Goal: Information Seeking & Learning: Learn about a topic

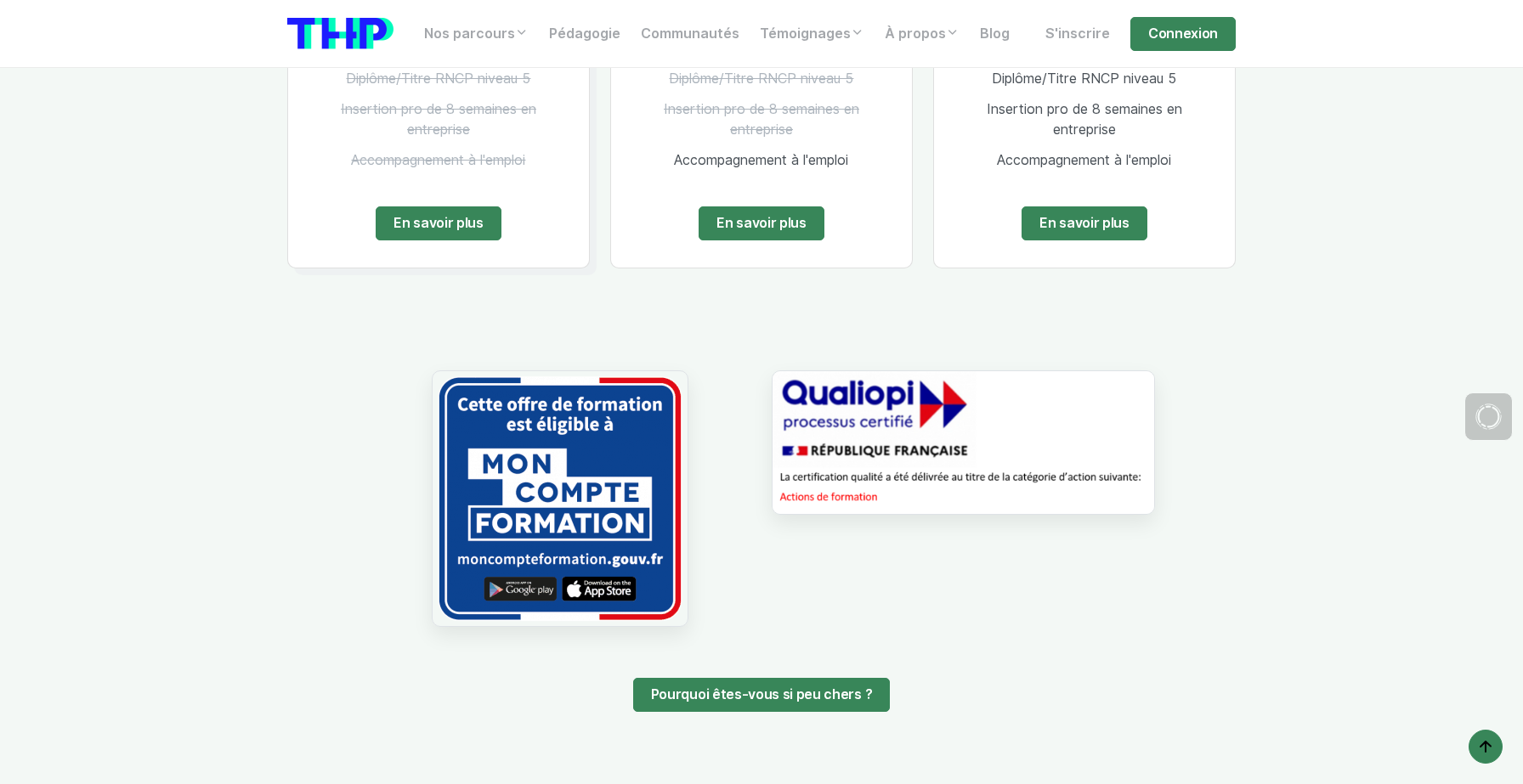
scroll to position [3710, 0]
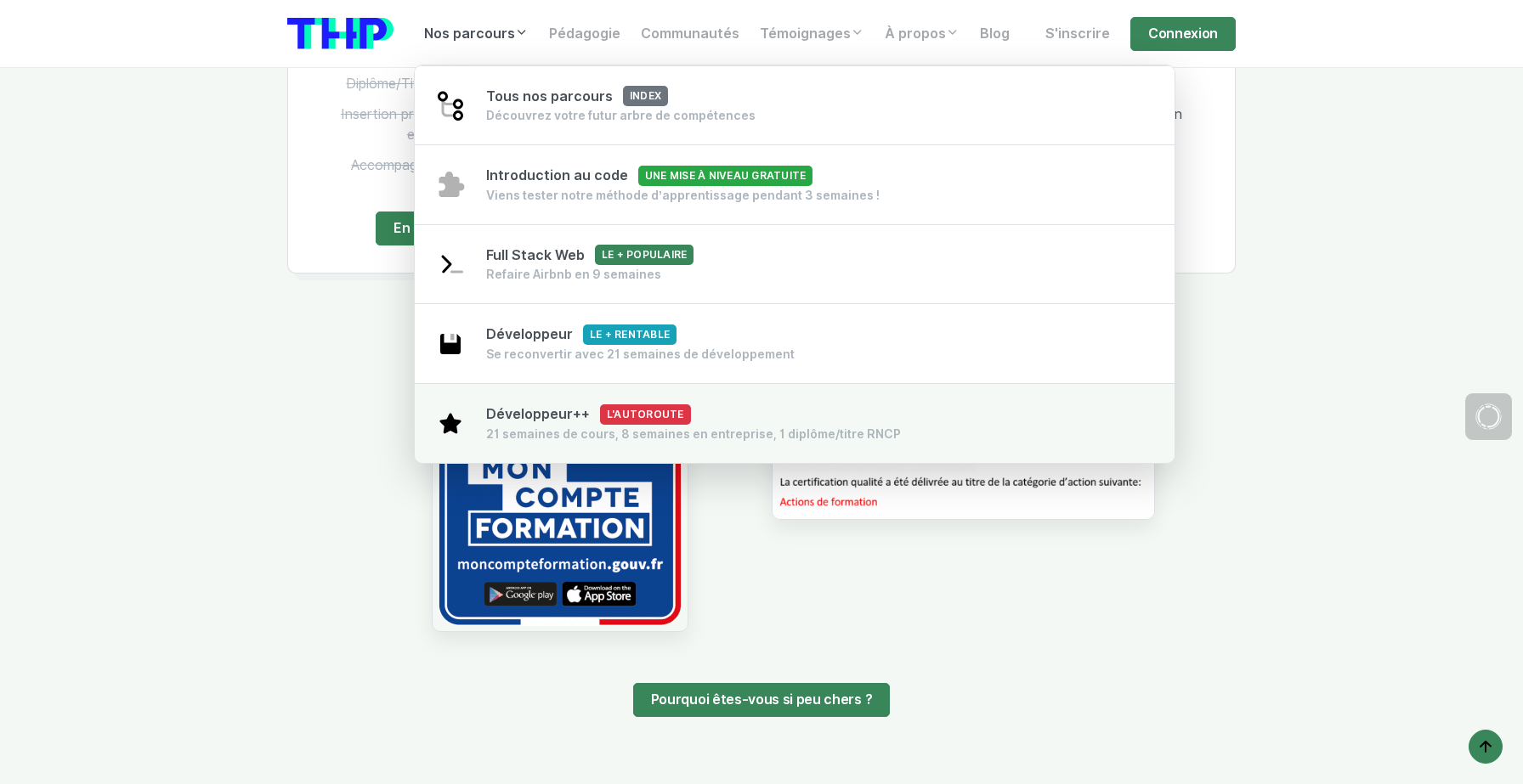
click at [545, 422] on span "Développeur++ L'autoroute" at bounding box center [588, 413] width 205 height 16
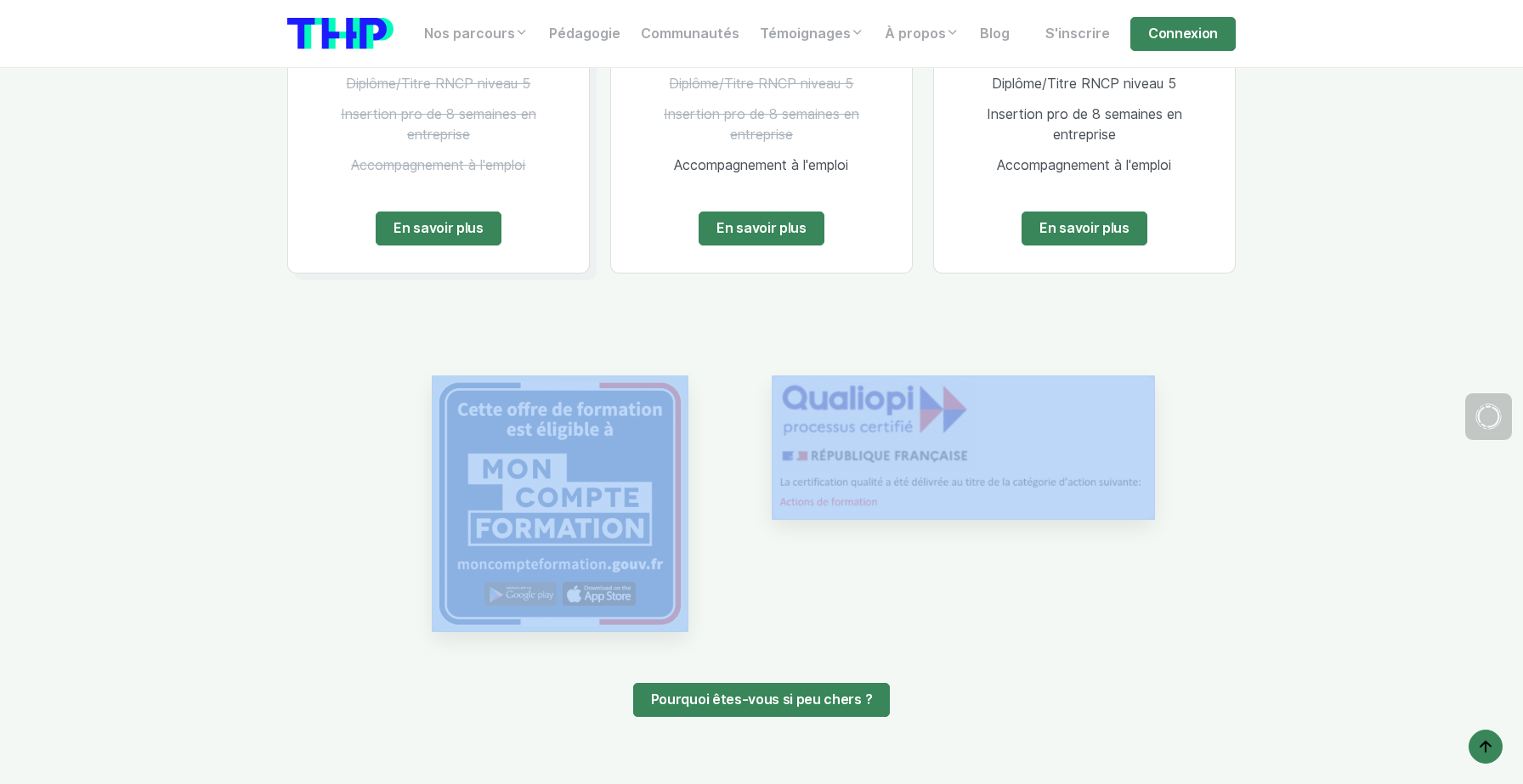
drag, startPoint x: 282, startPoint y: 293, endPoint x: 1356, endPoint y: 531, distance: 1100.1
click at [1356, 531] on section "Nos formations, nos prix Le + populaire Full Stack Web 1000 € TTC En une fois T…" at bounding box center [762, 190] width 1523 height 1420
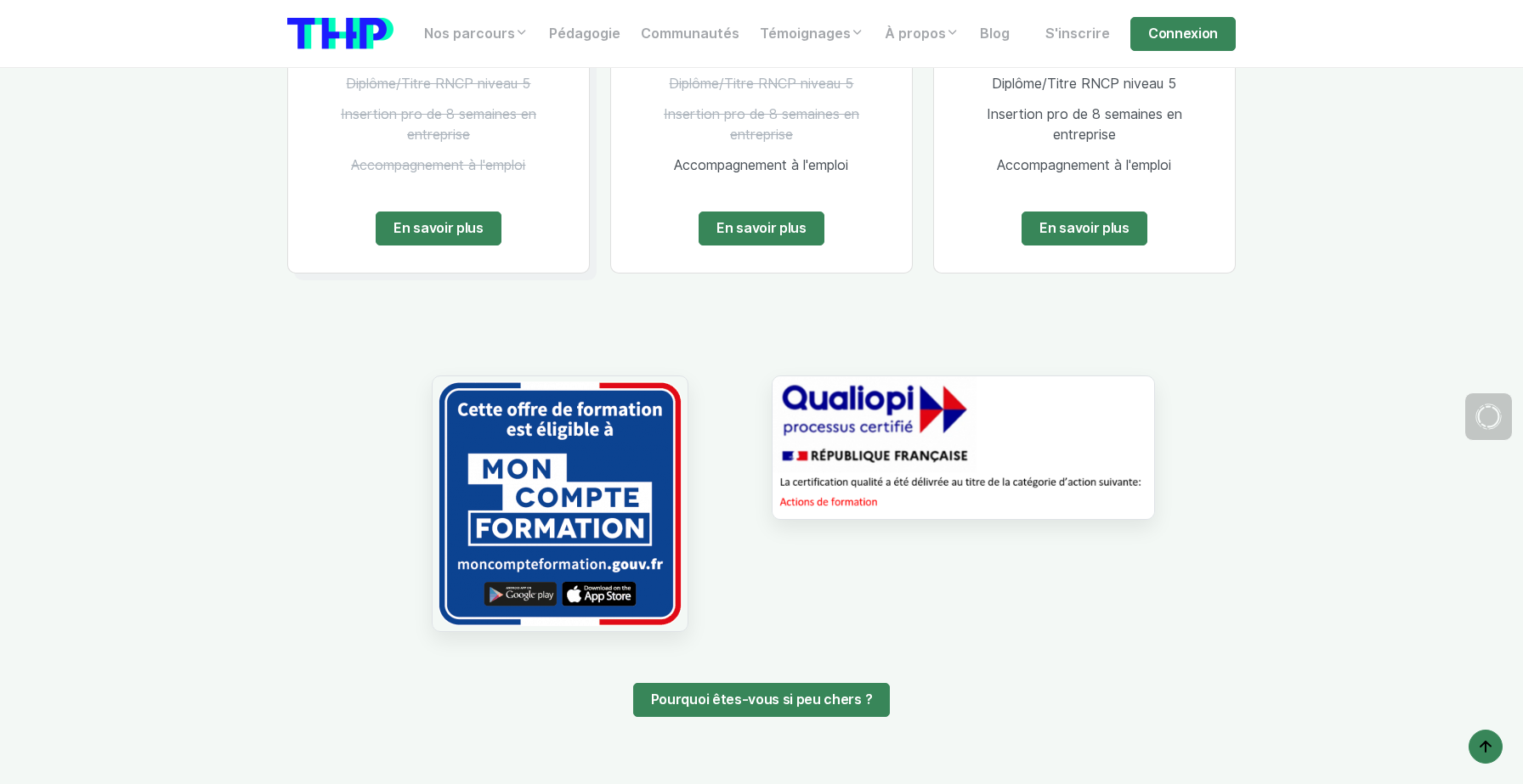
click at [614, 300] on div "Pourquoi êtes-vous si peu chers ?" at bounding box center [762, 510] width 969 height 433
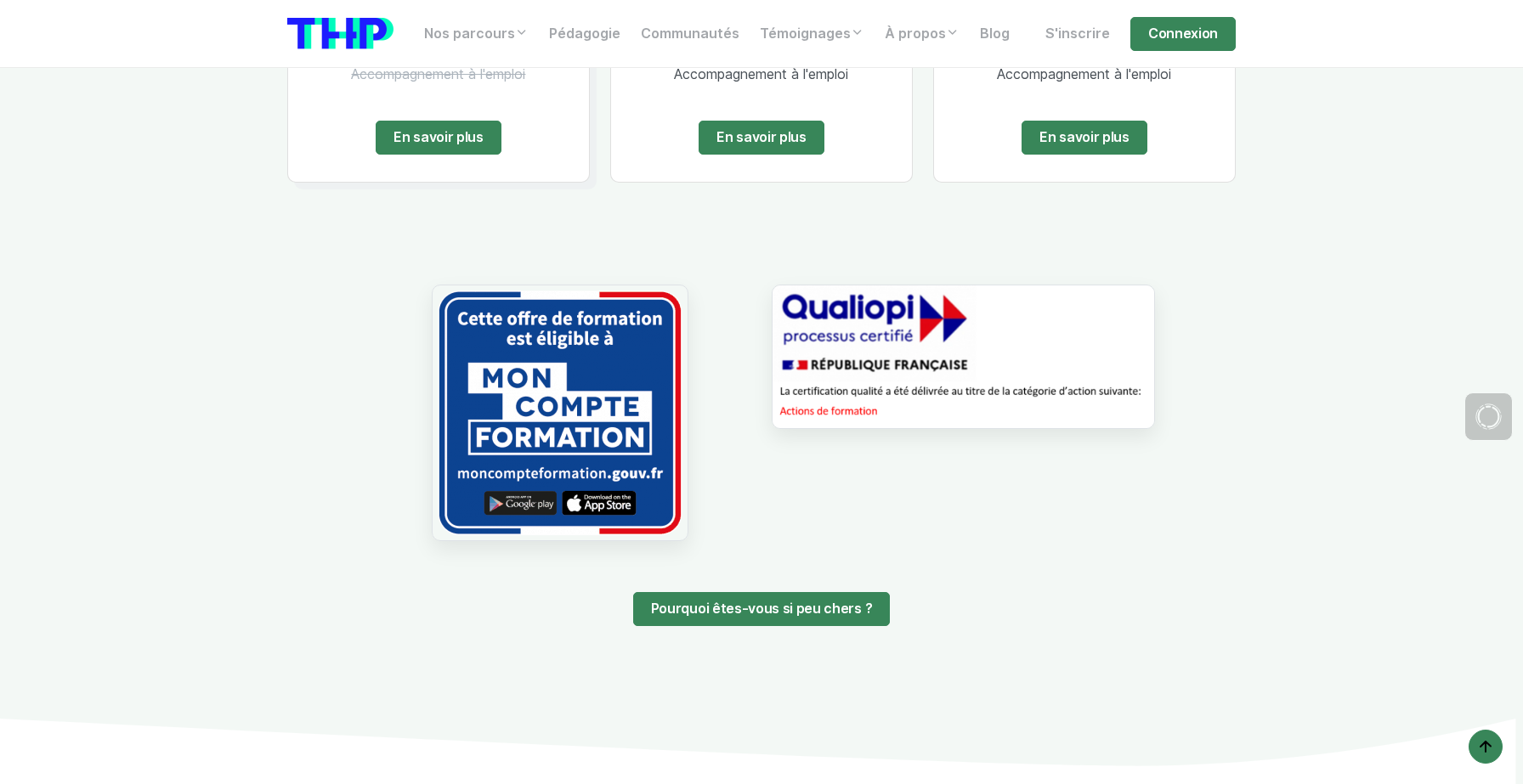
scroll to position [3858, 0]
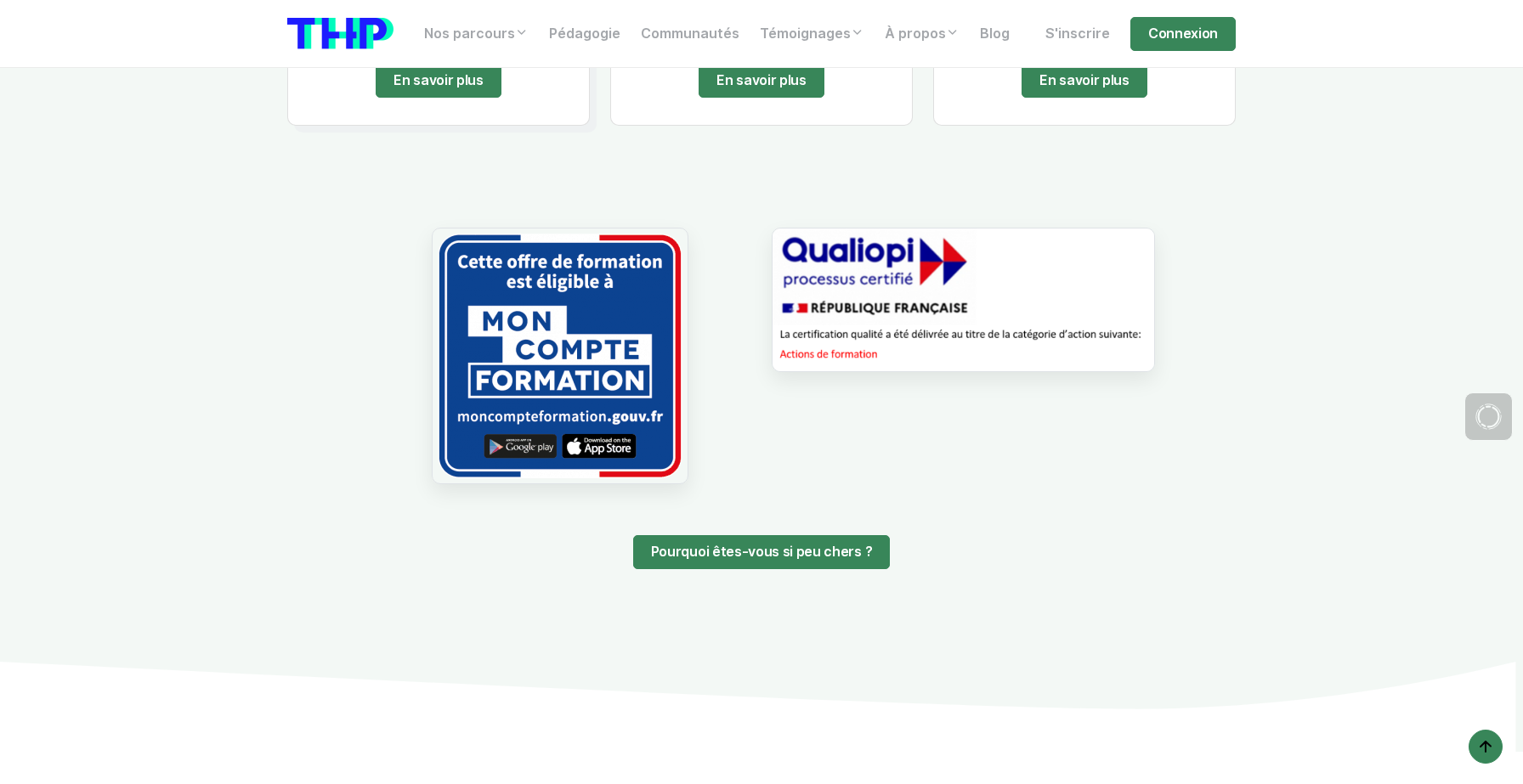
drag, startPoint x: 436, startPoint y: 241, endPoint x: 357, endPoint y: 195, distance: 91.4
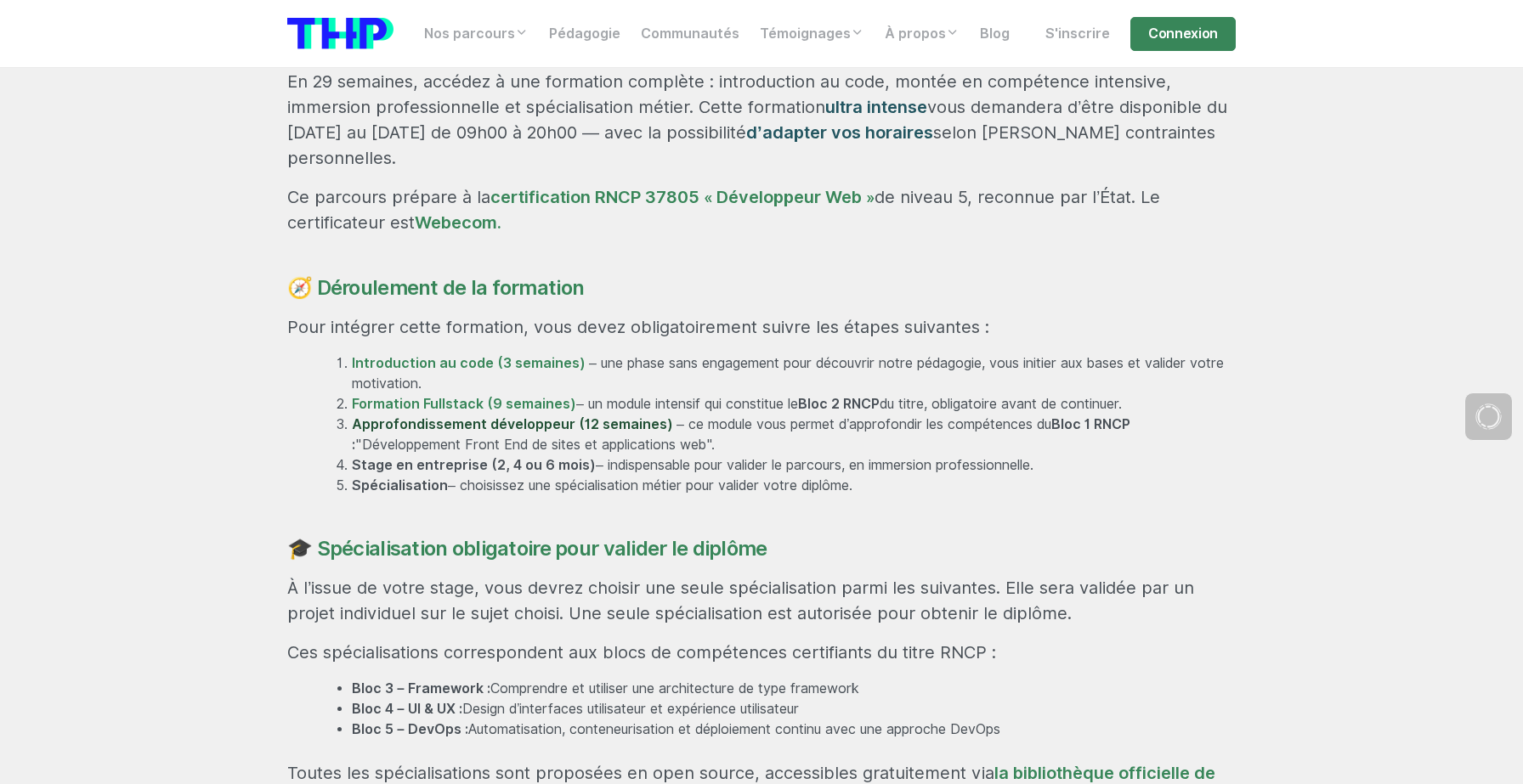
scroll to position [1038, 0]
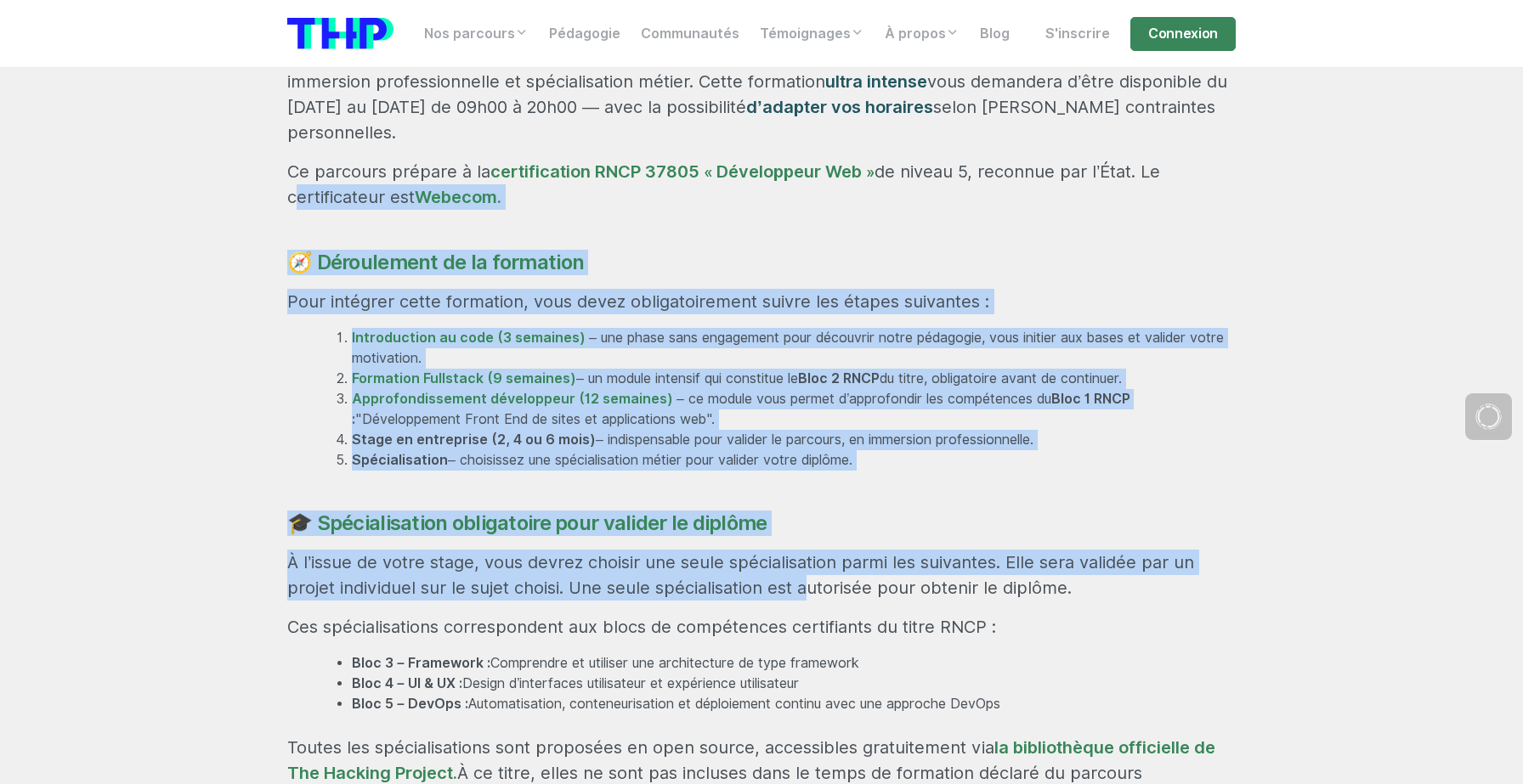
drag, startPoint x: 238, startPoint y: 153, endPoint x: 803, endPoint y: 536, distance: 682.6
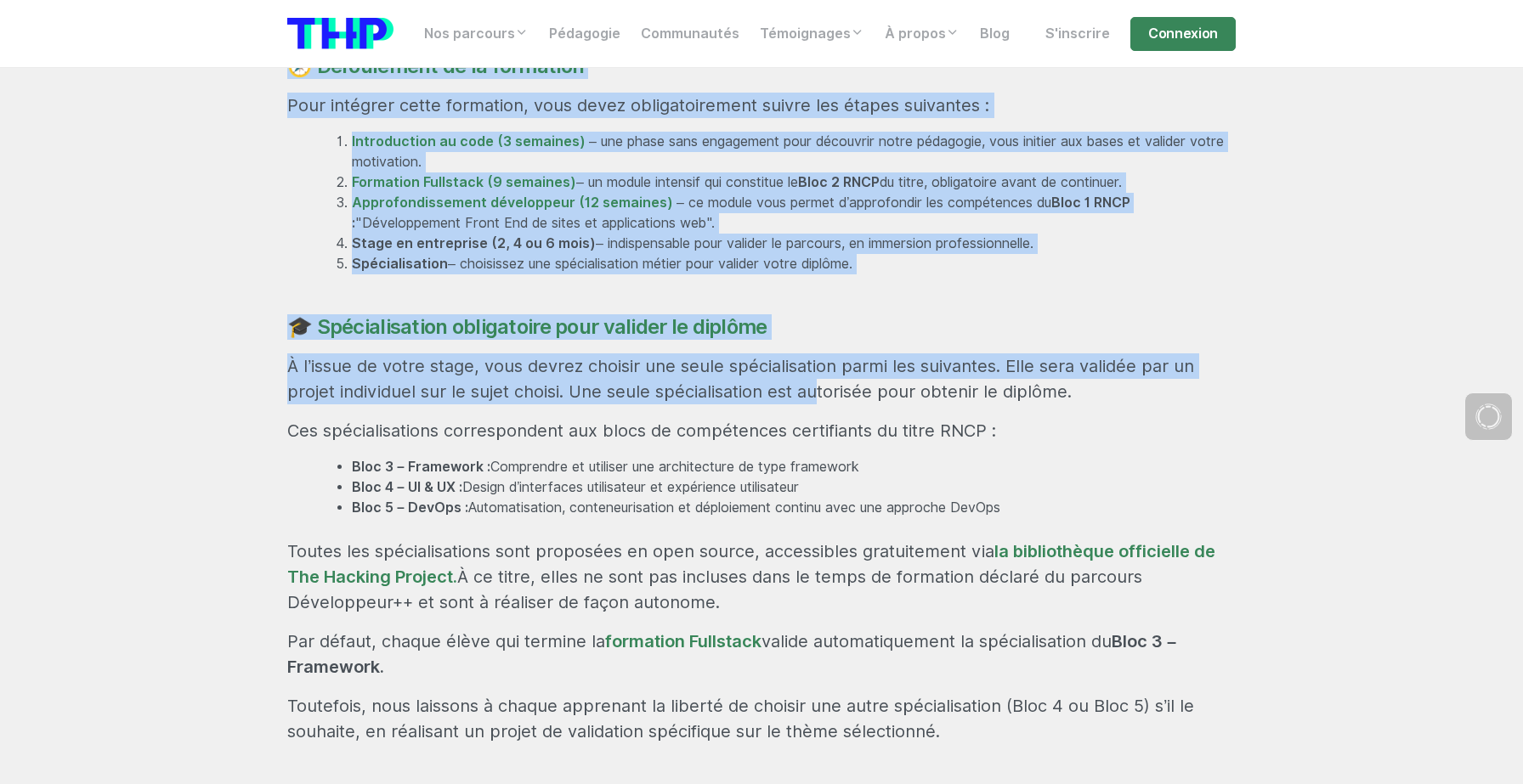
scroll to position [1213, 0]
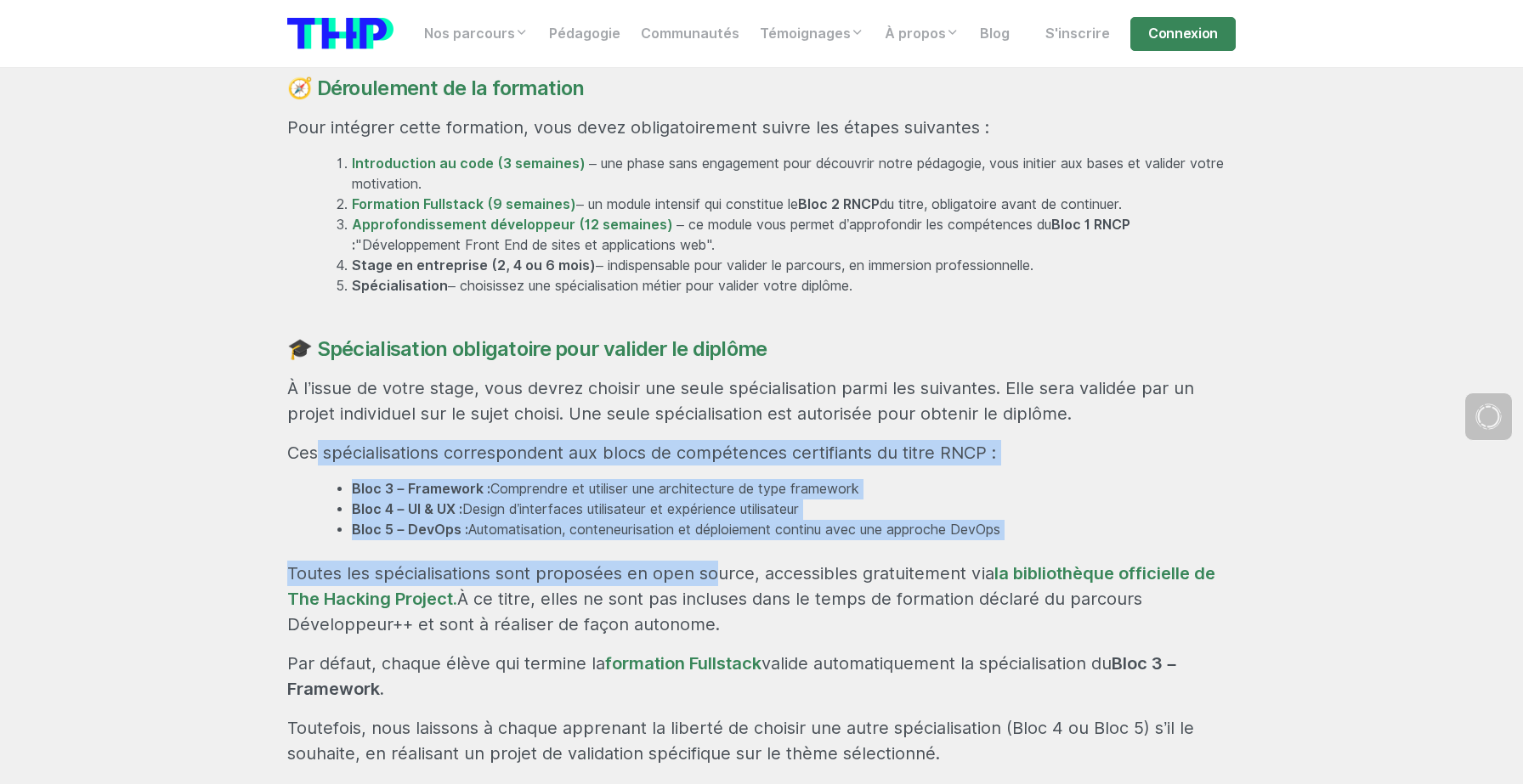
drag, startPoint x: 306, startPoint y: 410, endPoint x: 705, endPoint y: 514, distance: 412.3
click at [705, 514] on div "Rejoignez une formation professionnalisante et certifiante En 29 semaines, accé…" at bounding box center [762, 446] width 969 height 1405
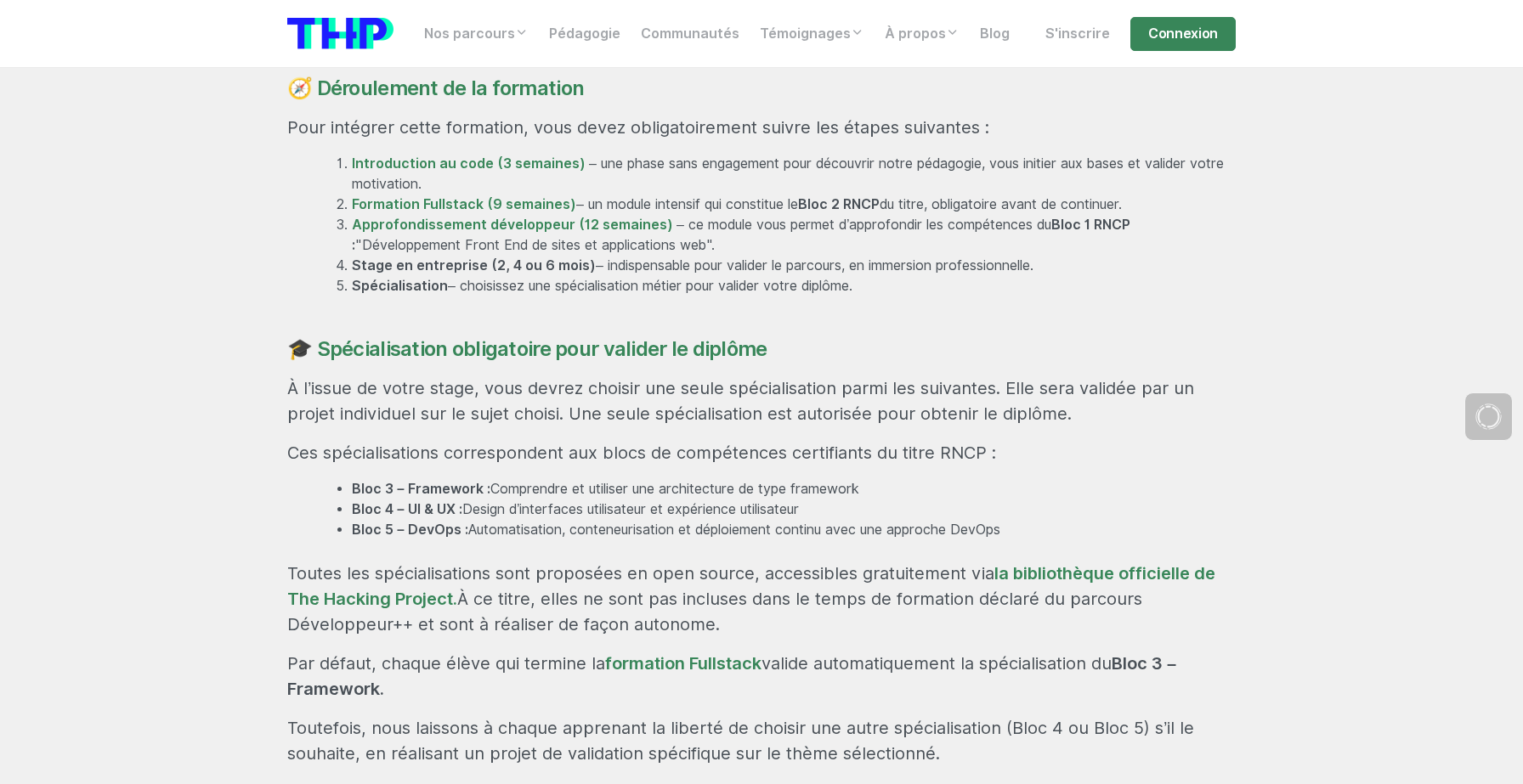
click at [452, 480] on strong "Bloc 3 – Framework :" at bounding box center [420, 488] width 139 height 16
drag, startPoint x: 399, startPoint y: 456, endPoint x: 893, endPoint y: 456, distance: 494.0
click at [893, 499] on li "Bloc 4 – UI & UX : Design d’interfaces utilisateur et expérience utilisateur" at bounding box center [793, 509] width 884 height 20
drag, startPoint x: 1072, startPoint y: 487, endPoint x: 316, endPoint y: 443, distance: 757.3
click at [316, 443] on div "Rejoignez une formation professionnalisante et certifiante En 29 semaines, accé…" at bounding box center [762, 446] width 969 height 1405
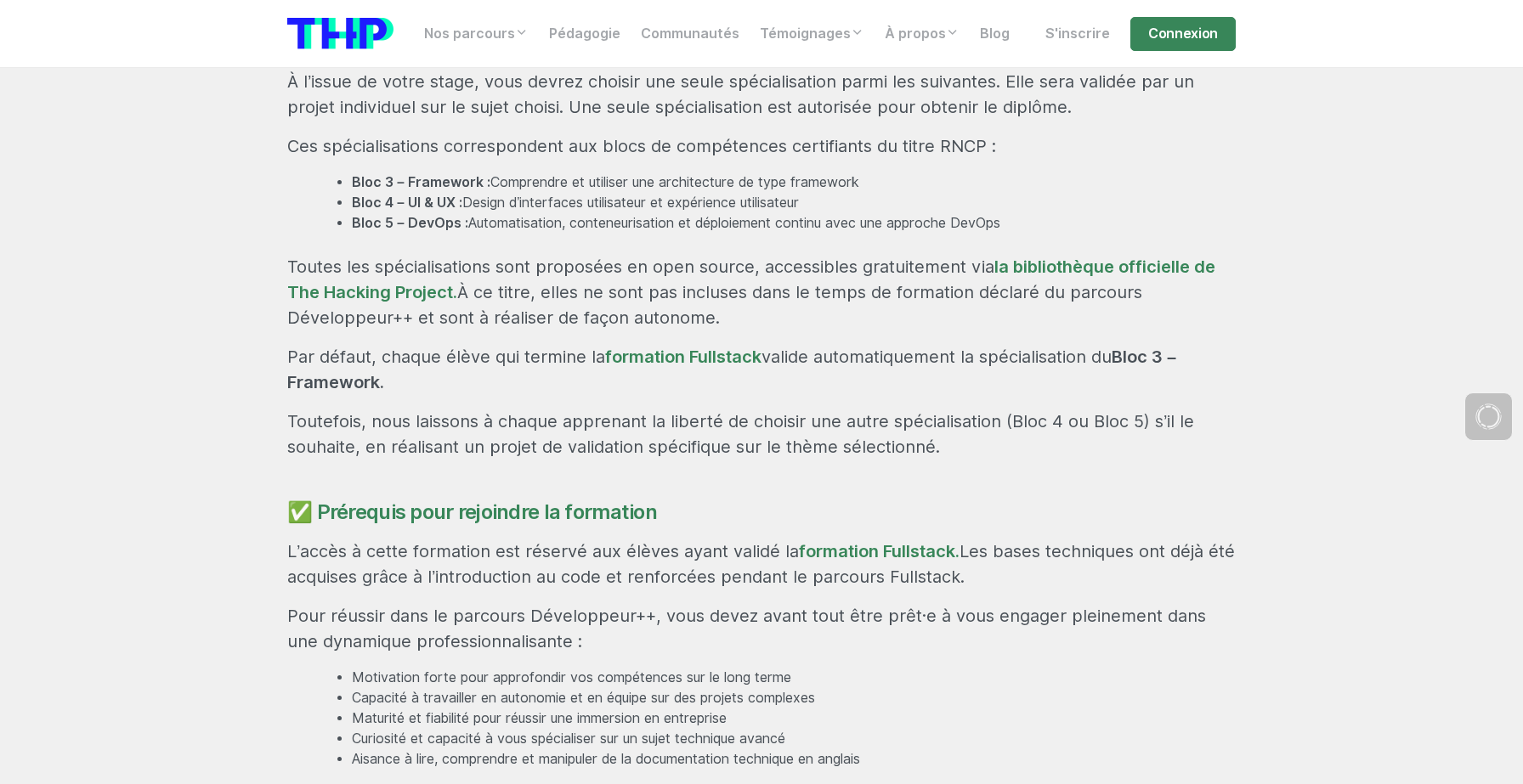
scroll to position [1623, 0]
